Goal: Task Accomplishment & Management: Use online tool/utility

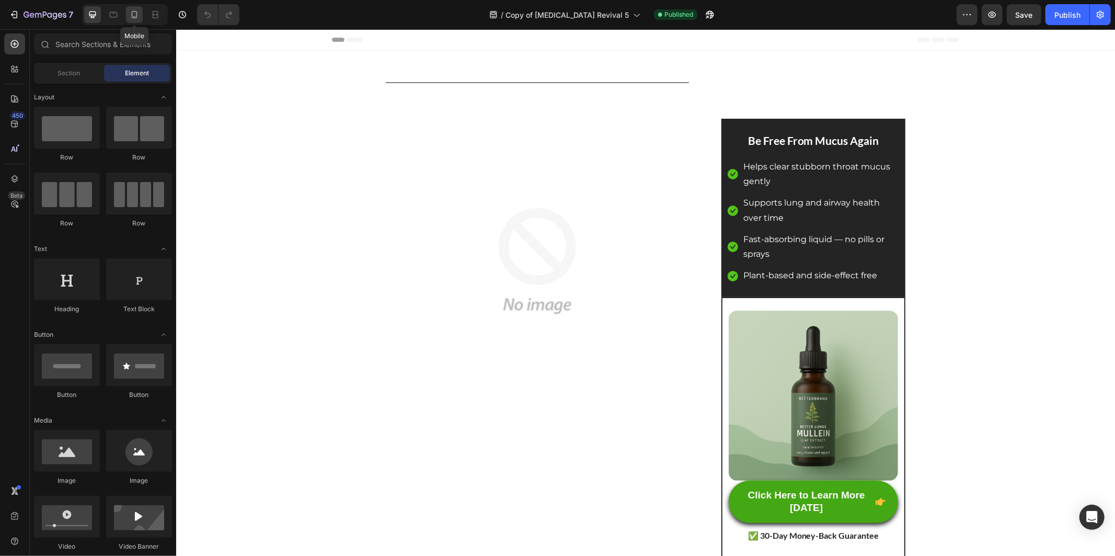
click at [139, 14] on icon at bounding box center [134, 14] width 10 height 10
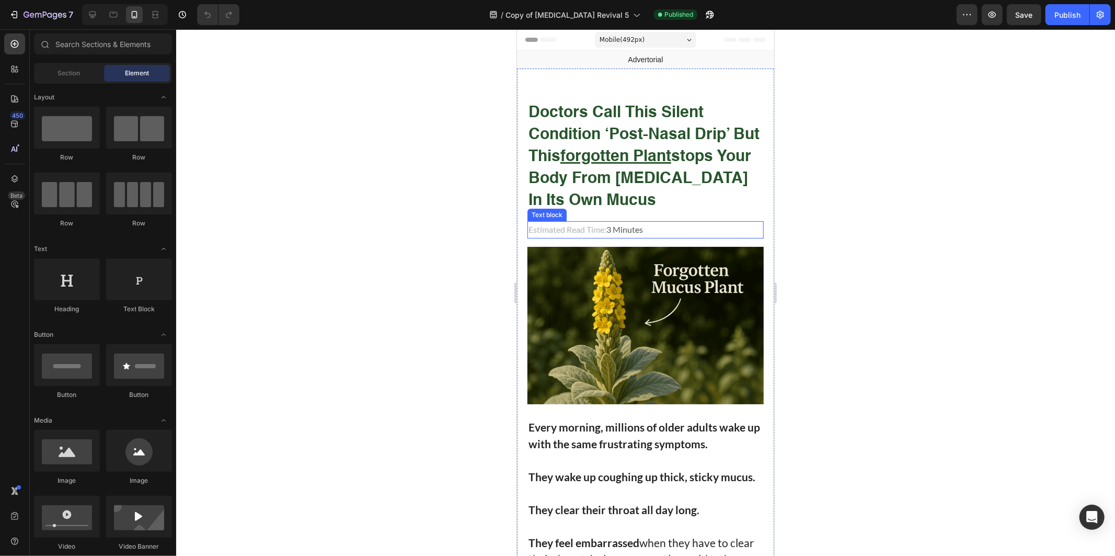
click at [646, 278] on img at bounding box center [645, 324] width 236 height 157
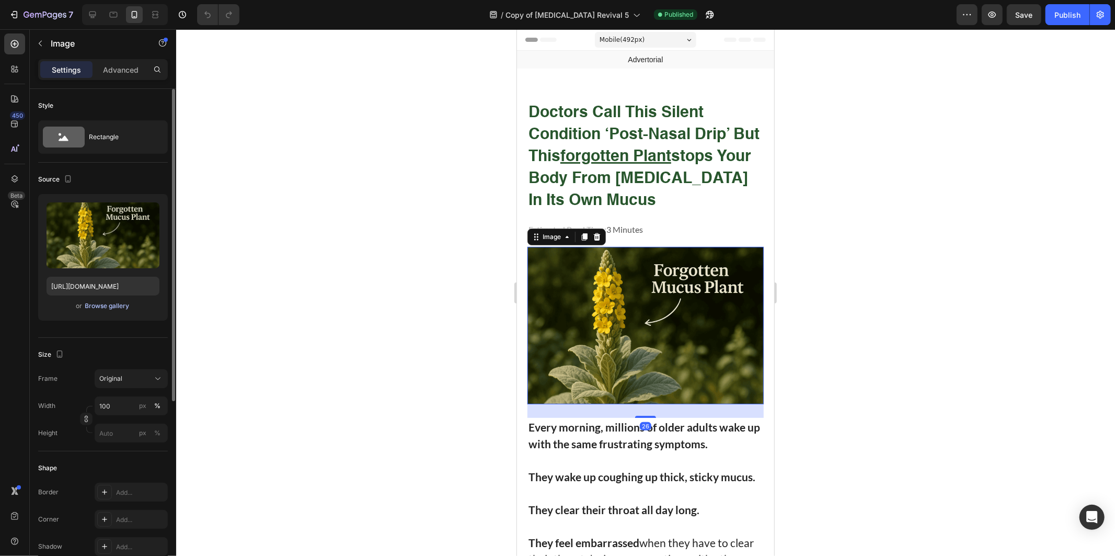
click at [101, 302] on div "Browse gallery" at bounding box center [107, 305] width 44 height 9
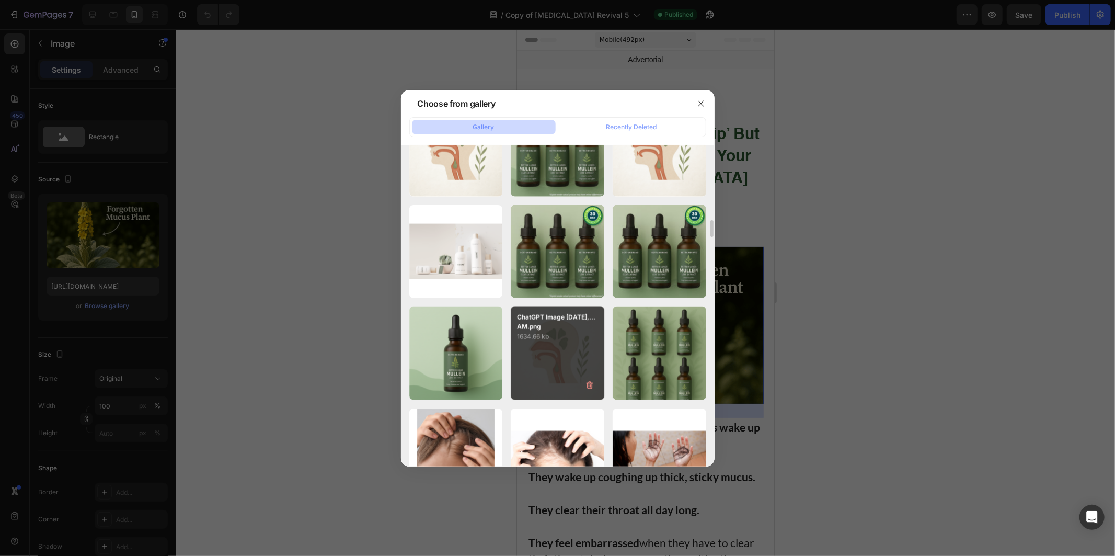
scroll to position [4659, 0]
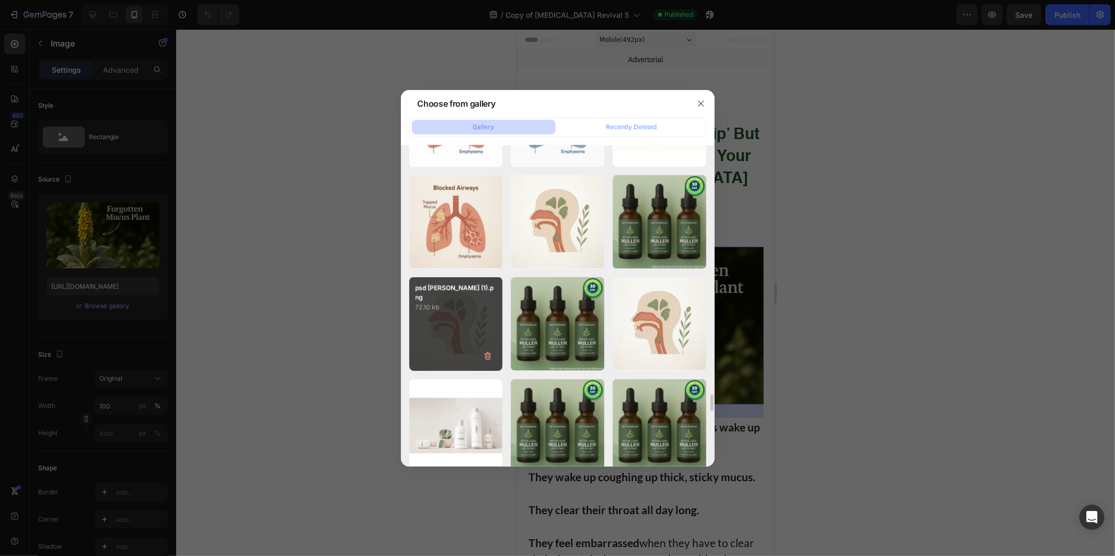
click at [490, 326] on div "psd [PERSON_NAME] (1).png 72.10 kb" at bounding box center [456, 324] width 94 height 94
type input "[URL][DOMAIN_NAME]"
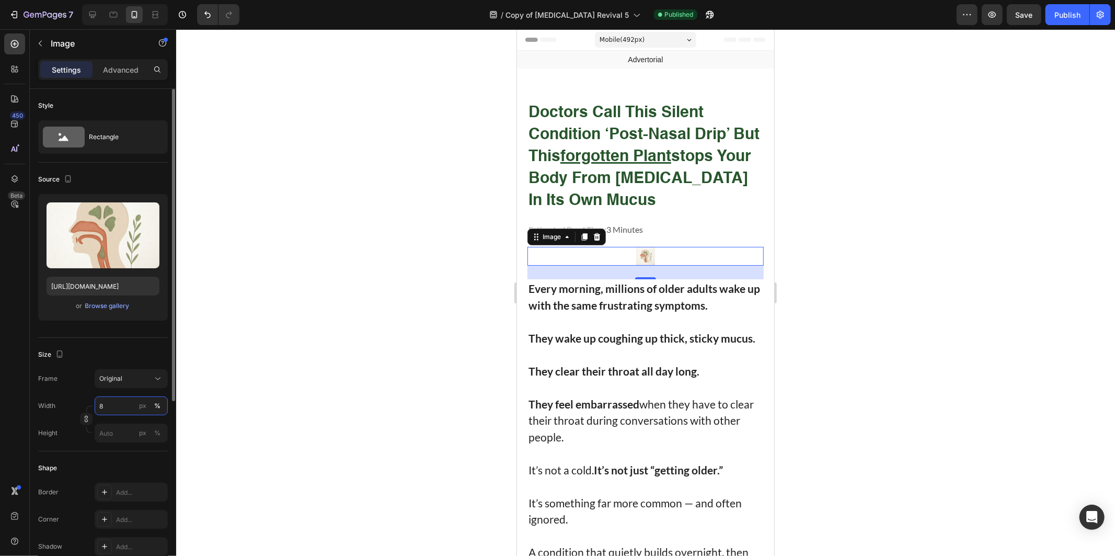
type input "80"
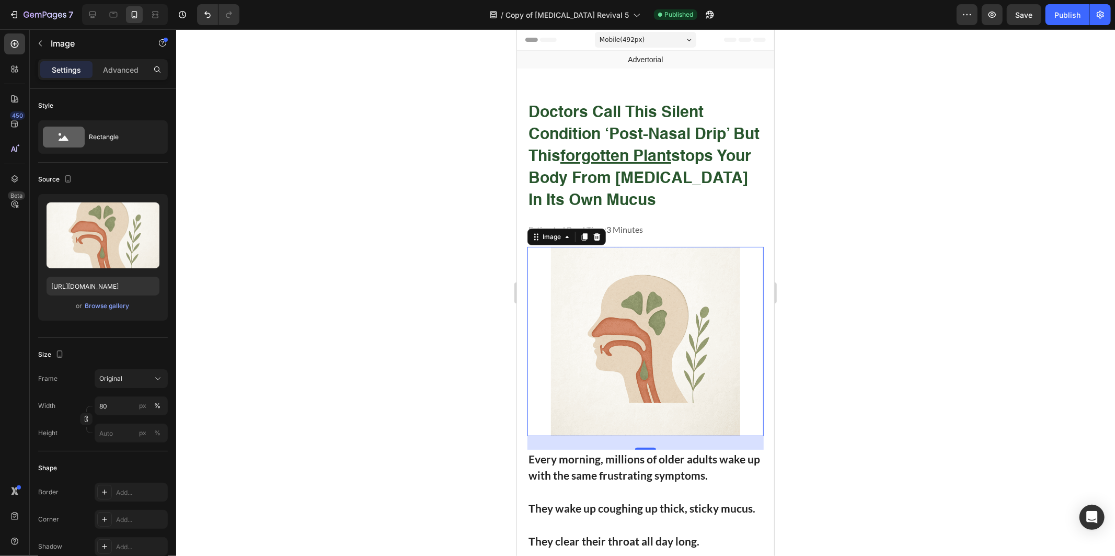
click at [361, 385] on div at bounding box center [645, 292] width 939 height 526
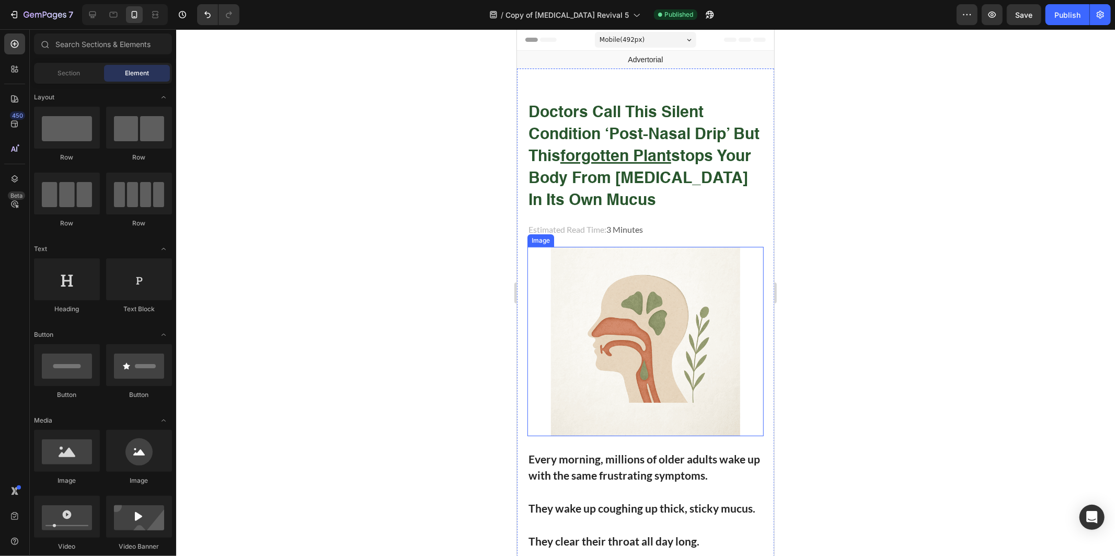
click at [909, 247] on div at bounding box center [645, 292] width 939 height 526
click at [1075, 7] on button "Publish" at bounding box center [1067, 14] width 44 height 21
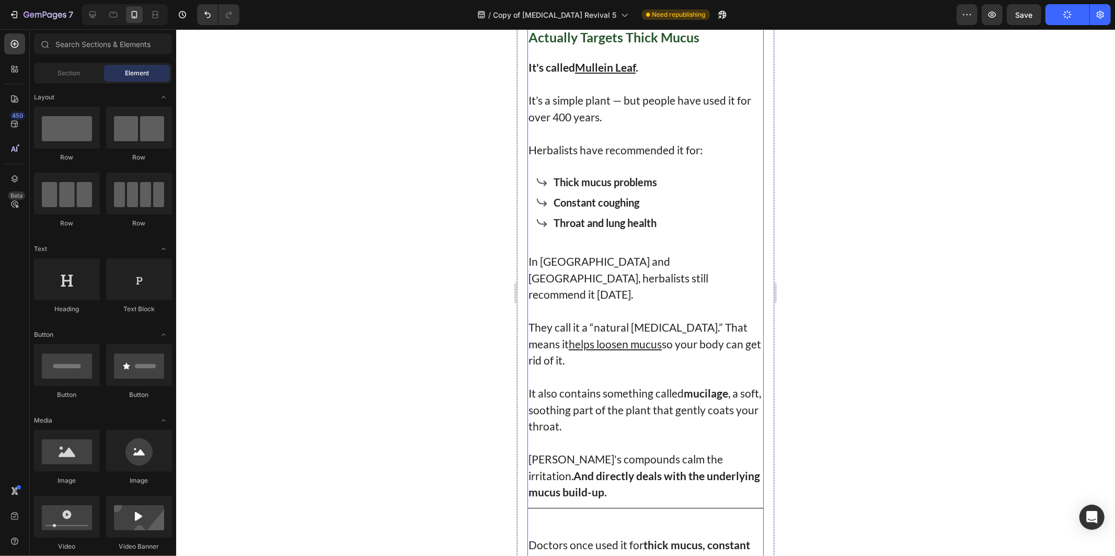
scroll to position [3484, 0]
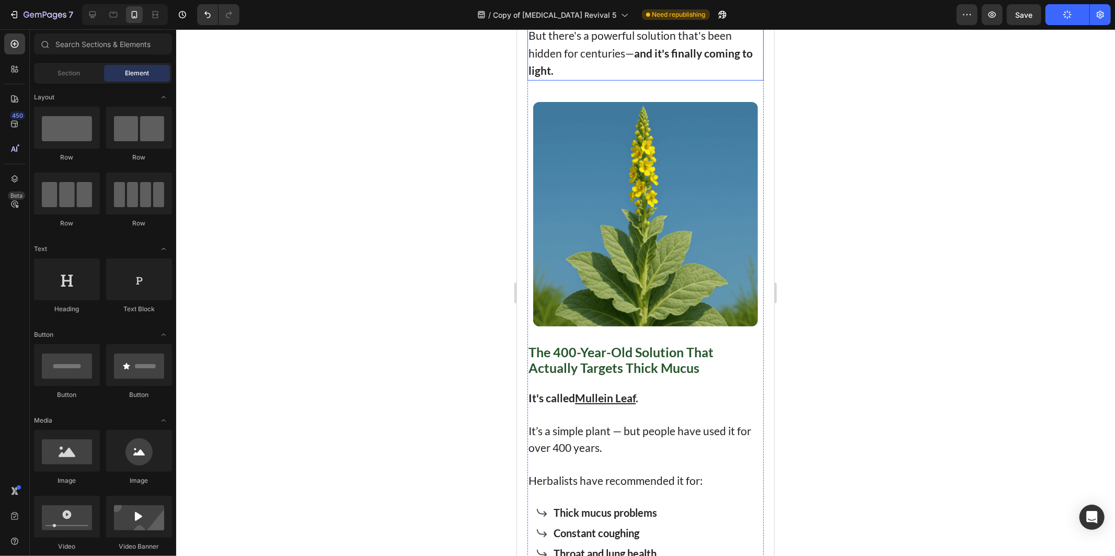
click at [657, 326] on img at bounding box center [645, 213] width 224 height 224
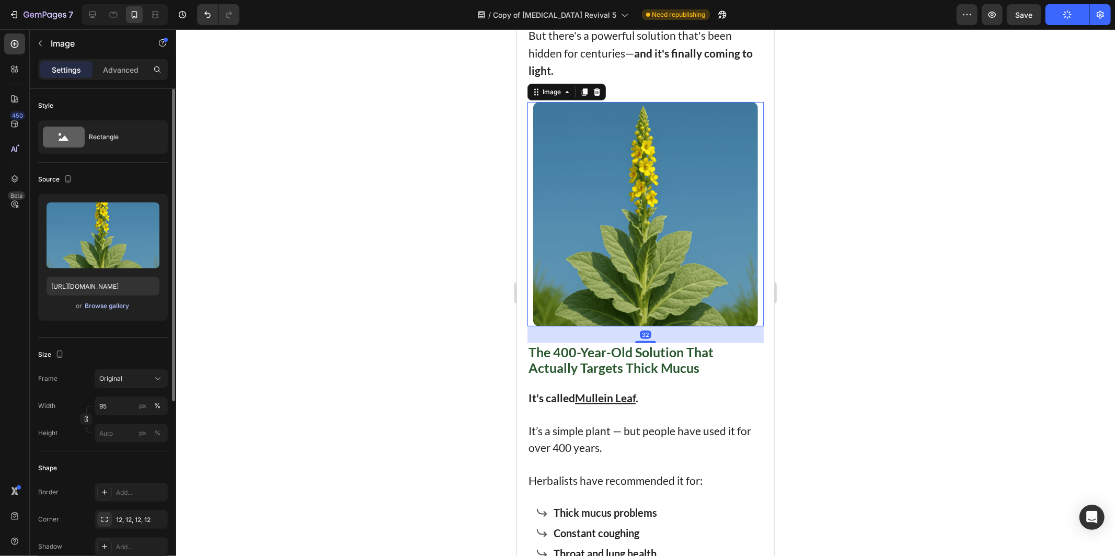
click at [107, 303] on div "Browse gallery" at bounding box center [107, 305] width 44 height 9
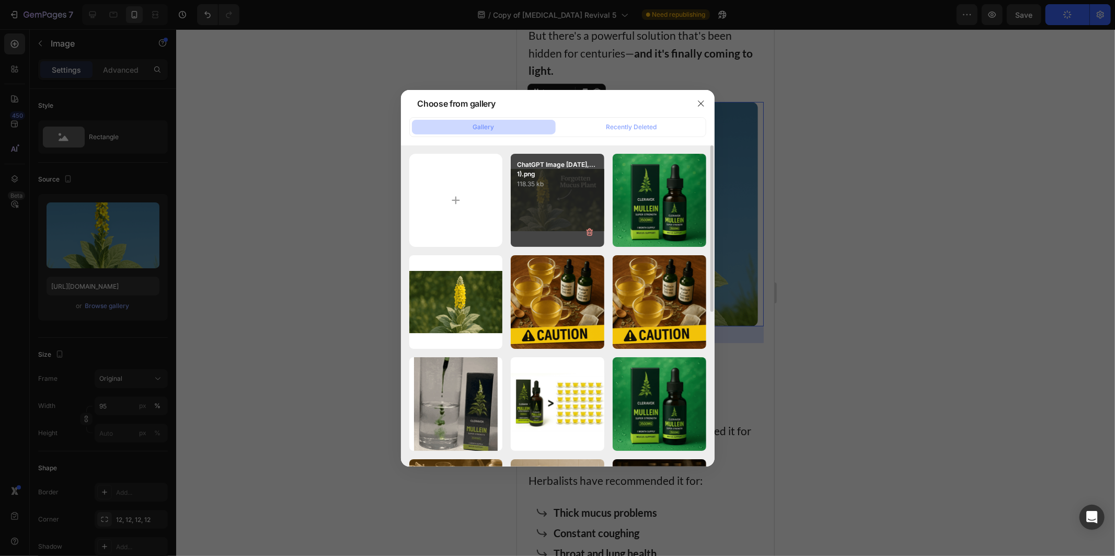
click at [566, 202] on div "ChatGPT Image [DATE],...1).png 118.35 kb" at bounding box center [558, 201] width 94 height 94
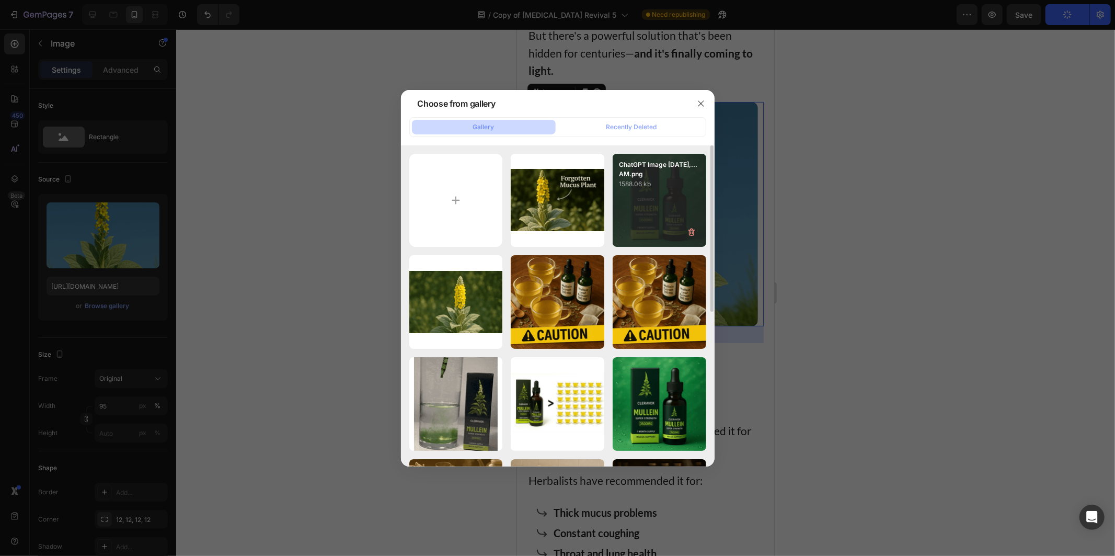
type input "[URL][DOMAIN_NAME]"
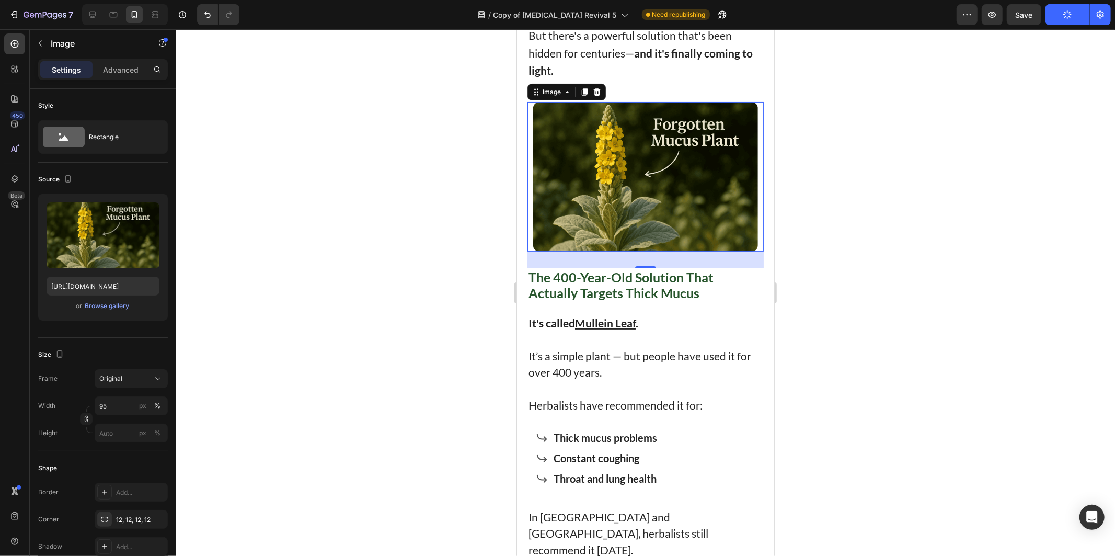
click at [892, 278] on div at bounding box center [645, 292] width 939 height 526
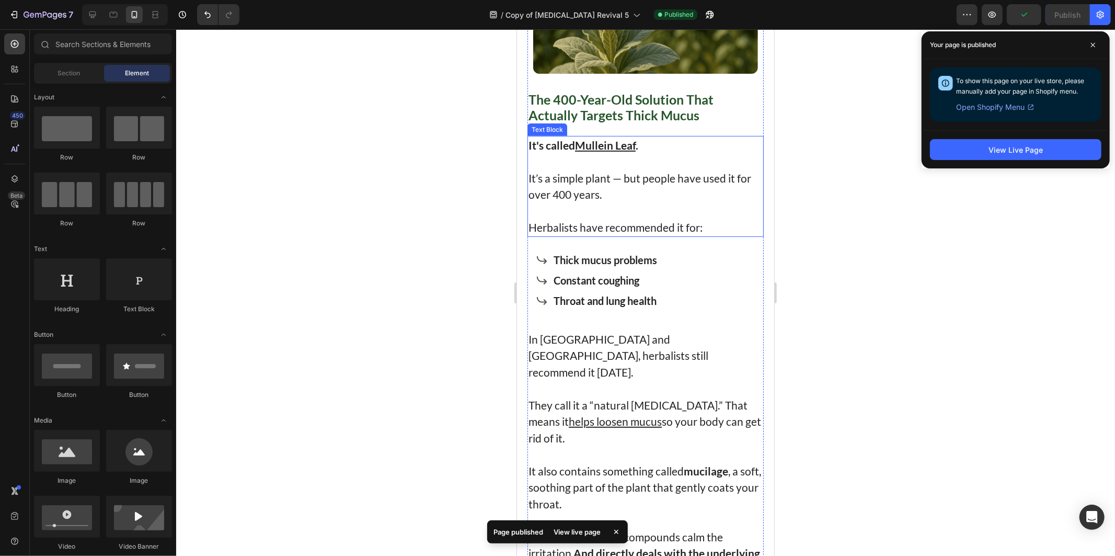
scroll to position [3659, 0]
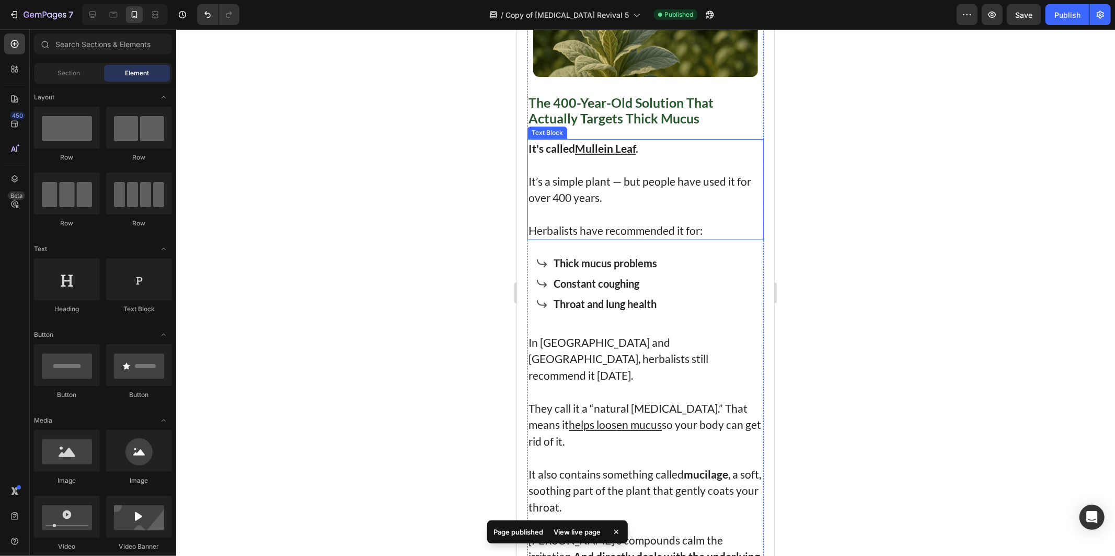
click at [870, 285] on div at bounding box center [645, 292] width 939 height 526
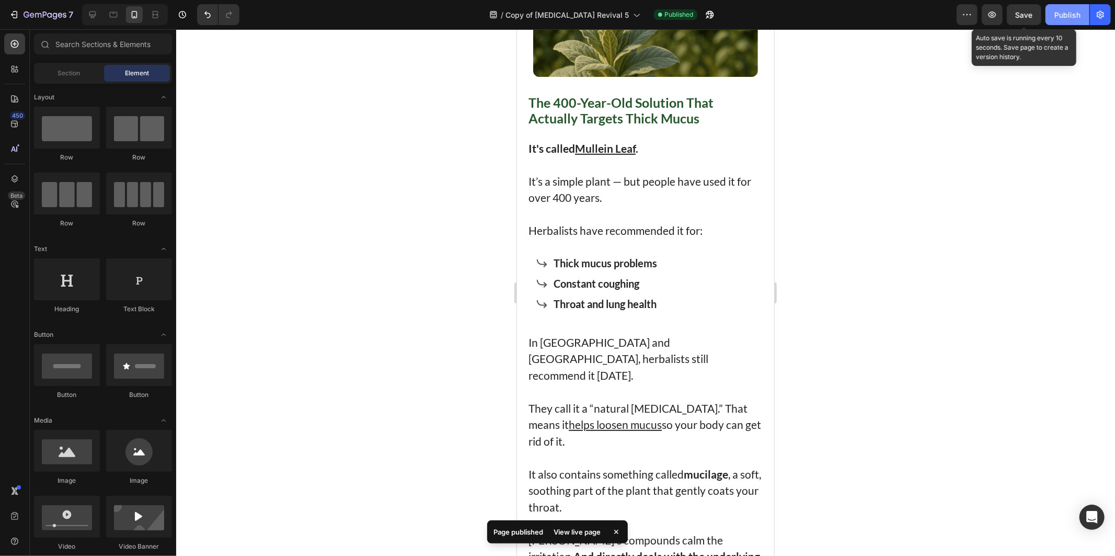
click at [1054, 9] on button "Publish" at bounding box center [1067, 14] width 44 height 21
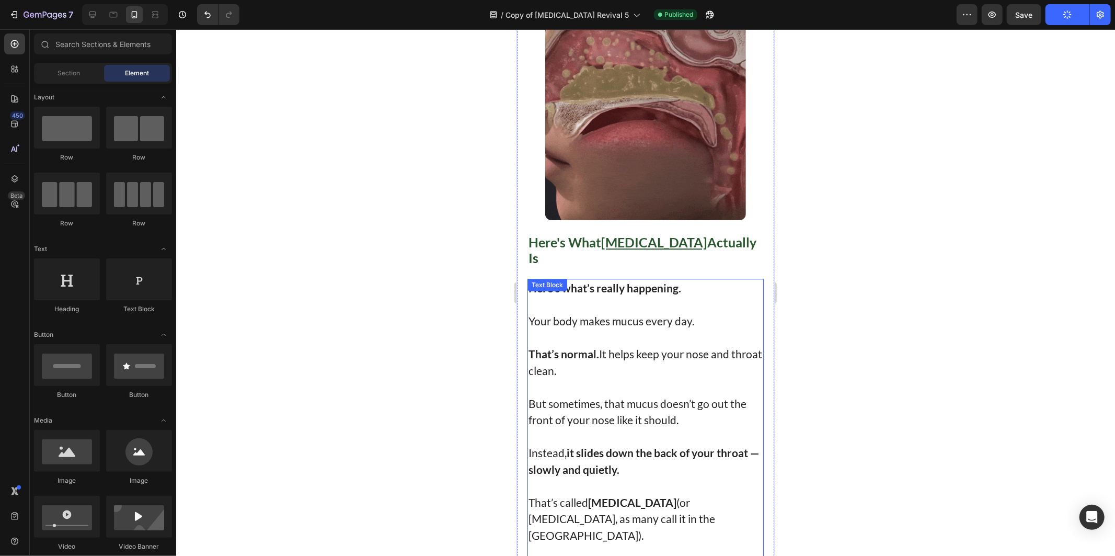
scroll to position [1916, 0]
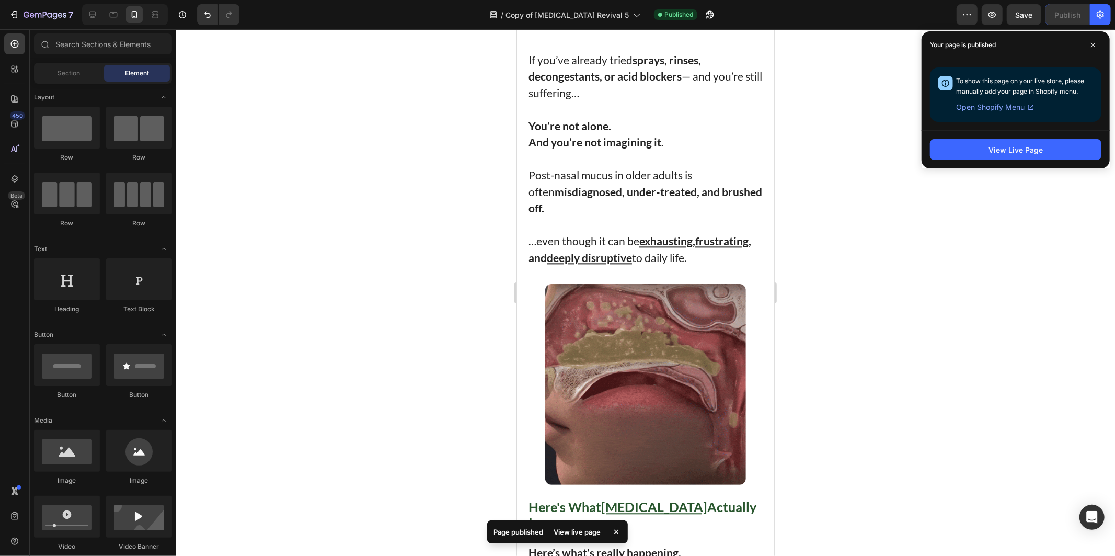
click at [362, 143] on div at bounding box center [645, 292] width 939 height 526
